Goal: Information Seeking & Learning: Learn about a topic

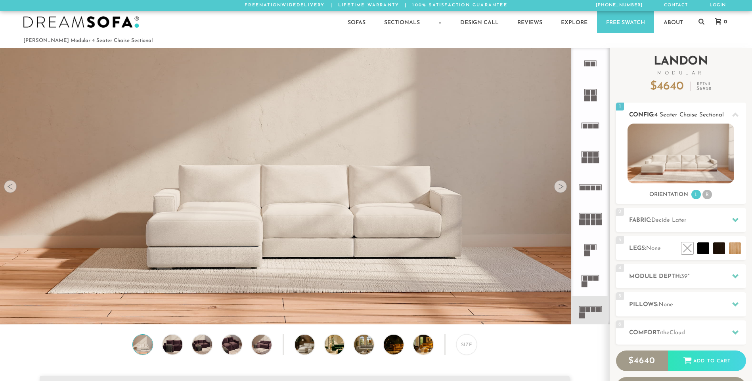
click at [707, 195] on li "R" at bounding box center [707, 195] width 10 height 10
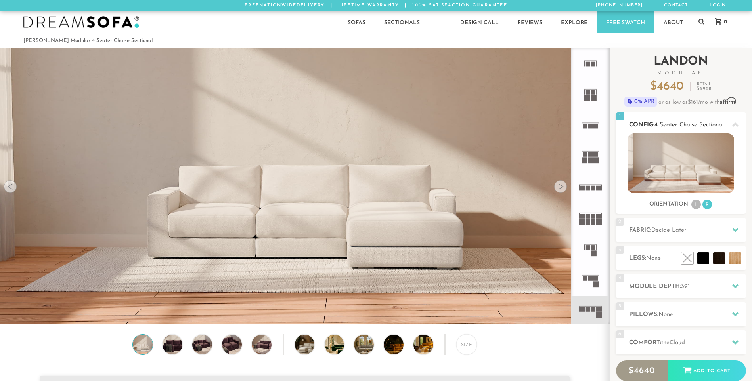
scroll to position [9270, 746]
click at [730, 236] on div at bounding box center [735, 230] width 17 height 16
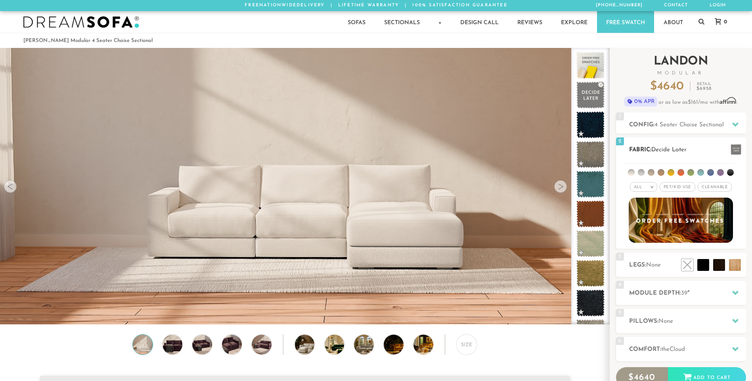
click at [632, 174] on li at bounding box center [631, 172] width 7 height 7
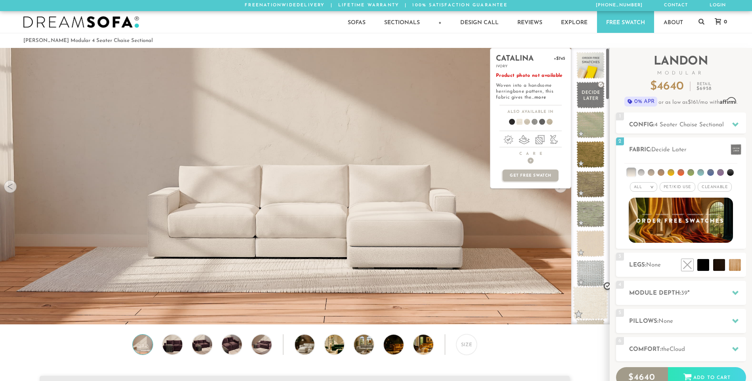
click at [581, 303] on span at bounding box center [590, 304] width 35 height 34
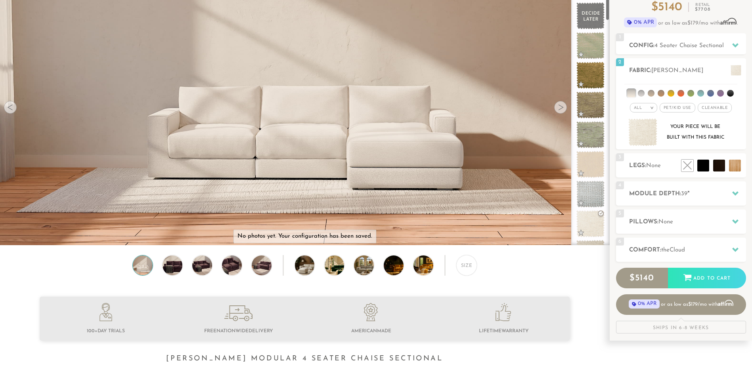
scroll to position [0, 0]
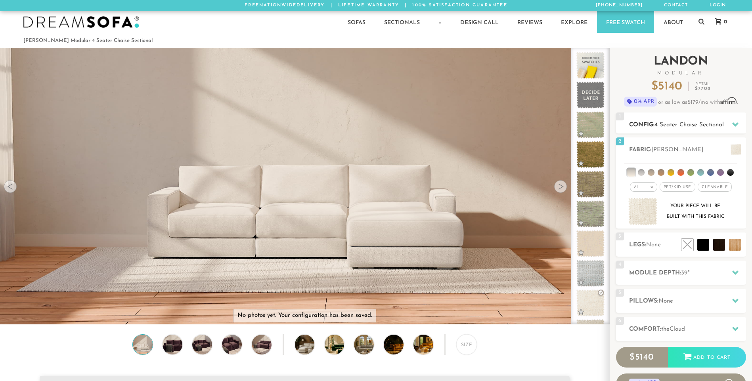
click at [723, 124] on span "4 Seater Chaise Sectional" at bounding box center [688, 125] width 69 height 6
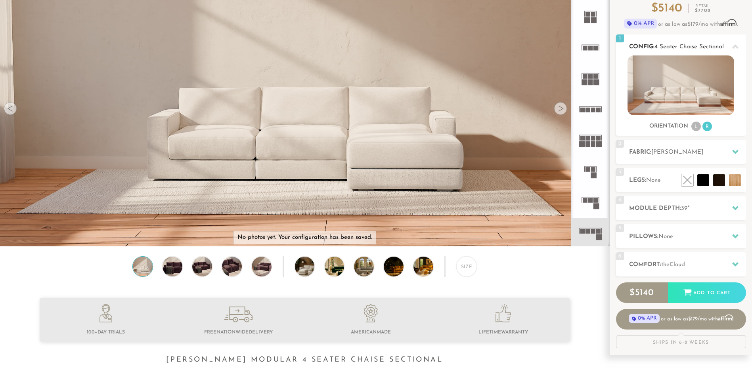
scroll to position [79, 0]
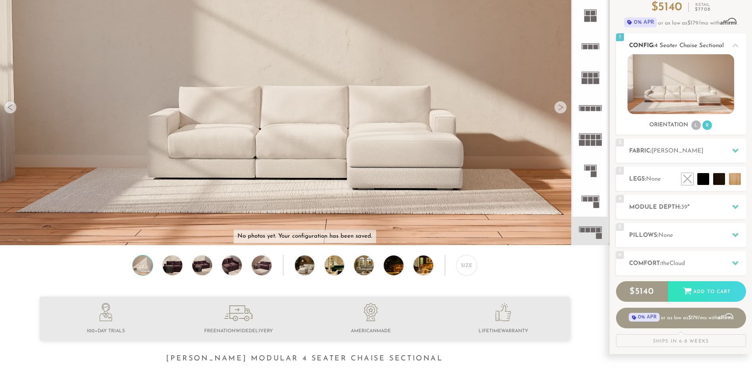
click at [683, 40] on div "1 Config: 4 Seater Chaise Sectional R" at bounding box center [681, 43] width 130 height 21
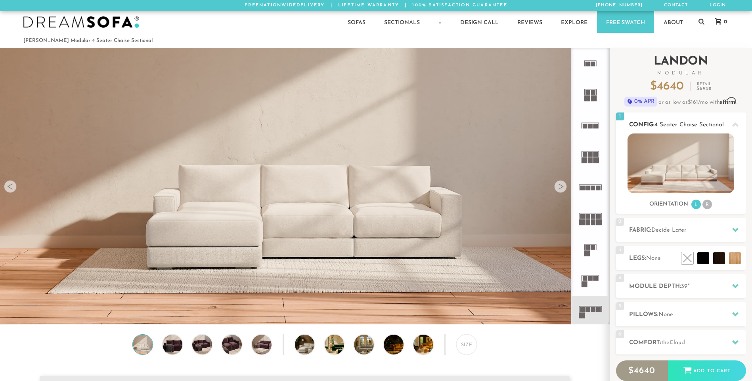
click at [737, 127] on icon at bounding box center [735, 125] width 6 height 6
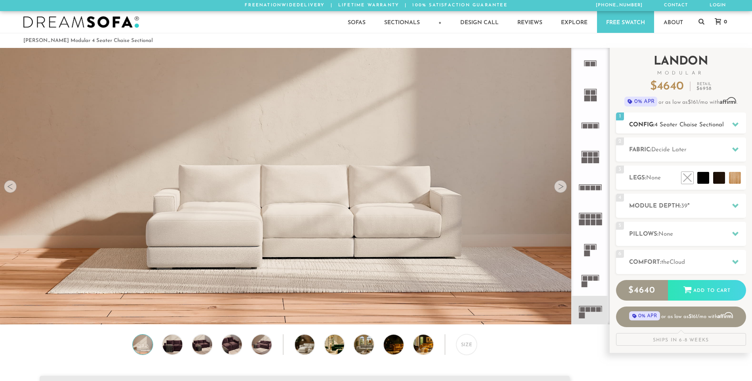
click at [736, 126] on icon at bounding box center [735, 124] width 6 height 6
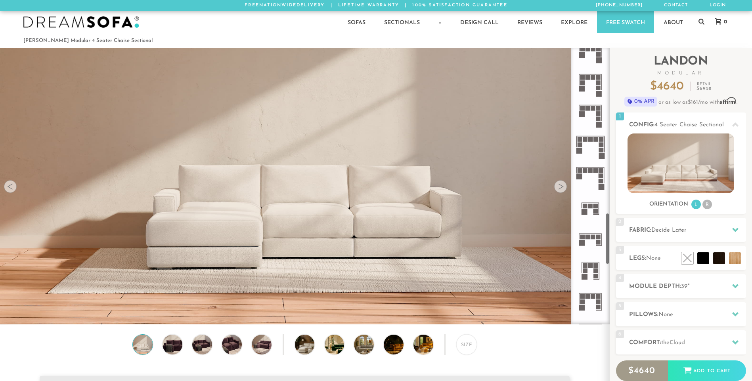
scroll to position [879, 0]
click at [590, 182] on icon at bounding box center [590, 177] width 31 height 31
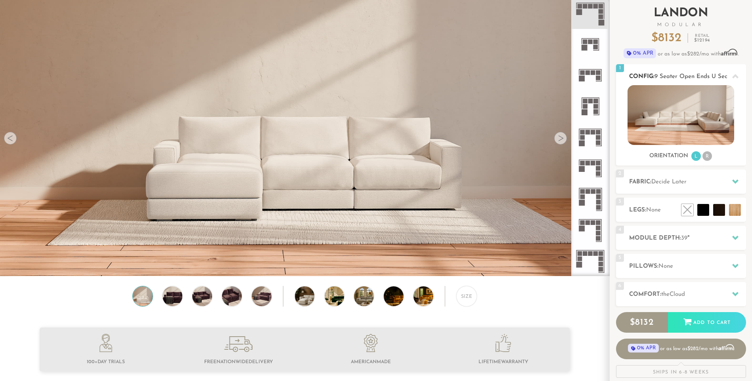
scroll to position [79, 0]
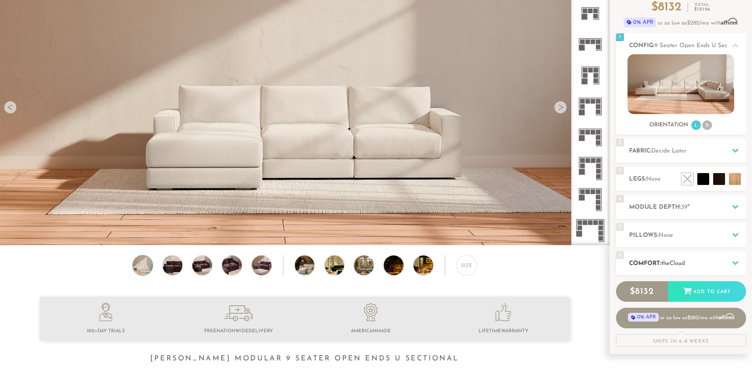
click at [722, 264] on h2 "Comfort: the Cloud" at bounding box center [687, 263] width 117 height 9
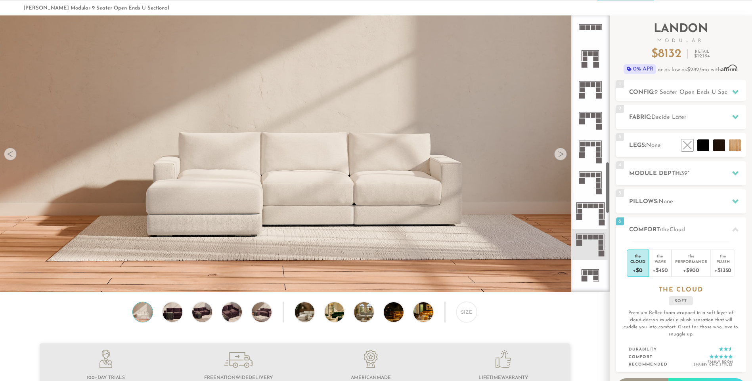
scroll to position [780, 0]
click at [472, 321] on div "Size" at bounding box center [466, 312] width 21 height 21
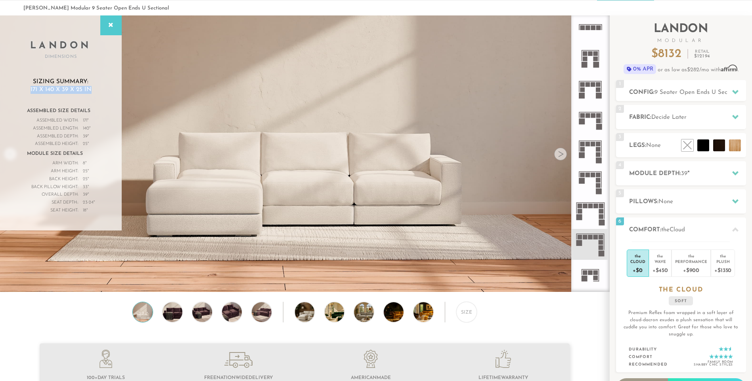
drag, startPoint x: 31, startPoint y: 88, endPoint x: 94, endPoint y: 95, distance: 63.8
click at [94, 95] on div "Sizing Summary: 171 x 140 x 39 x 25 in Assembled Size Details Assembled Width: …" at bounding box center [61, 150] width 90 height 145
copy div "171 x 140 x 39 x 25 in"
